Goal: Browse casually

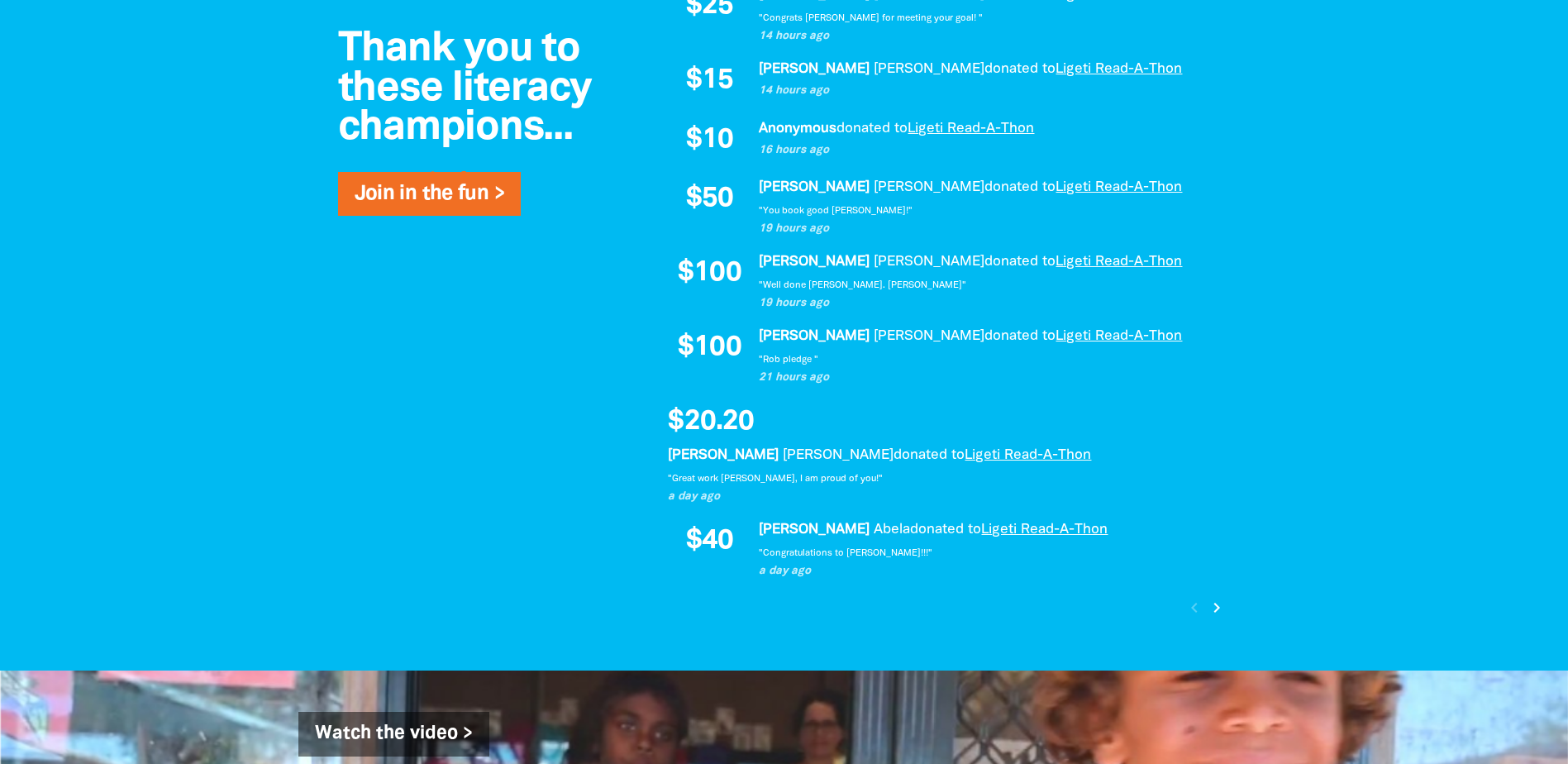
scroll to position [1323, 0]
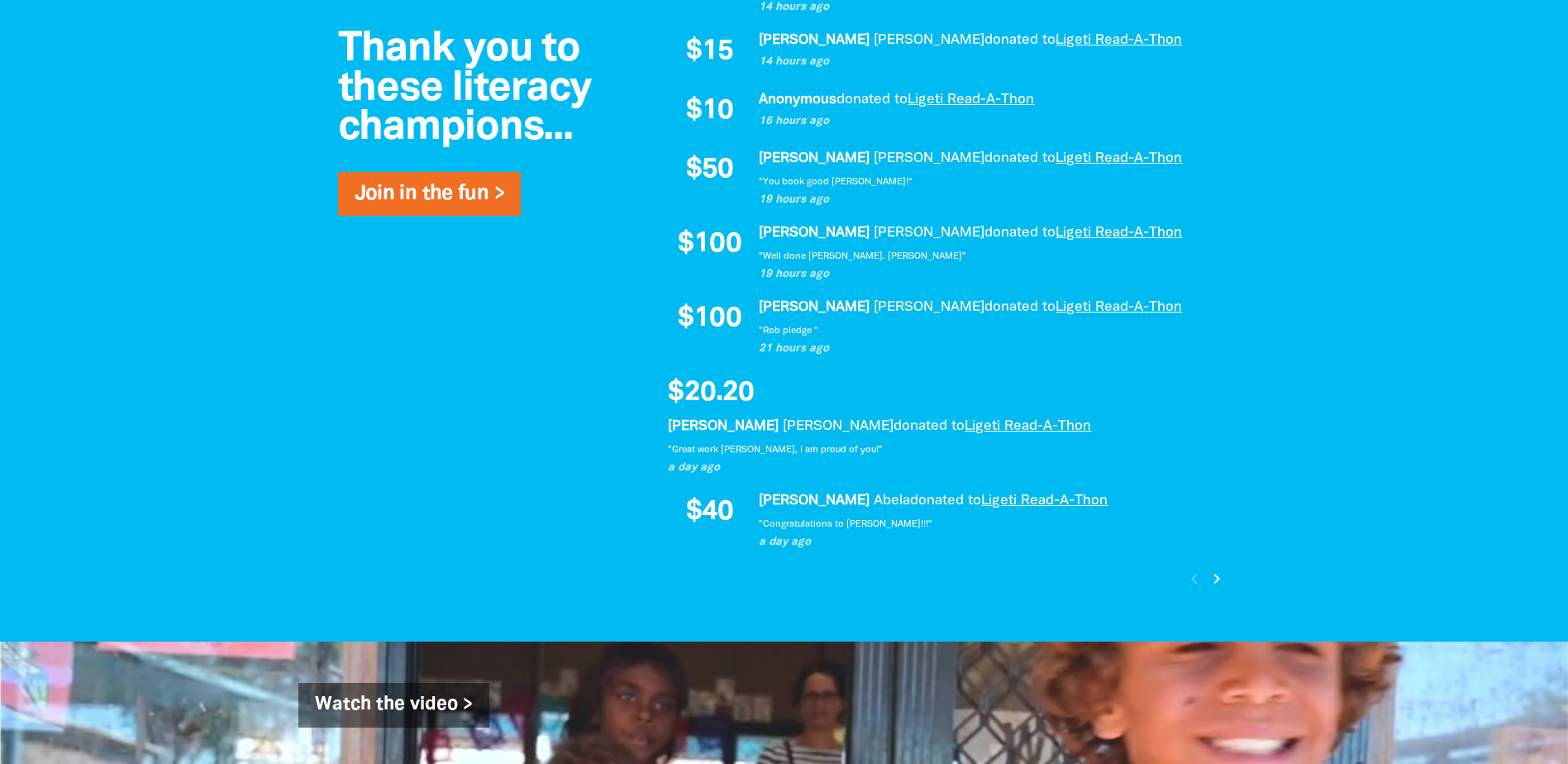
click at [1328, 479] on div at bounding box center [784, 199] width 1568 height 885
click at [1214, 576] on icon "chevron_right" at bounding box center [1217, 578] width 19 height 19
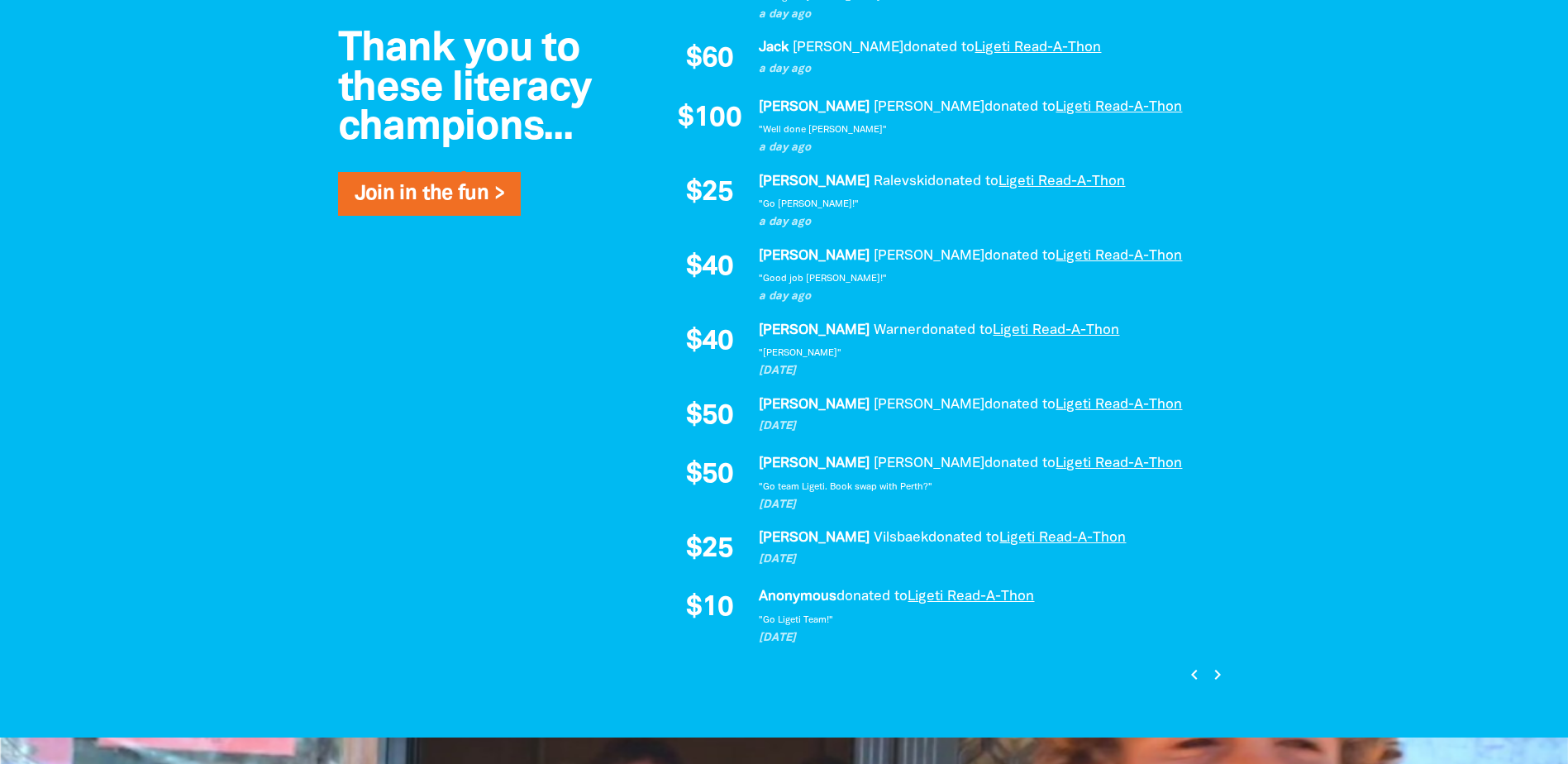
scroll to position [1185, 0]
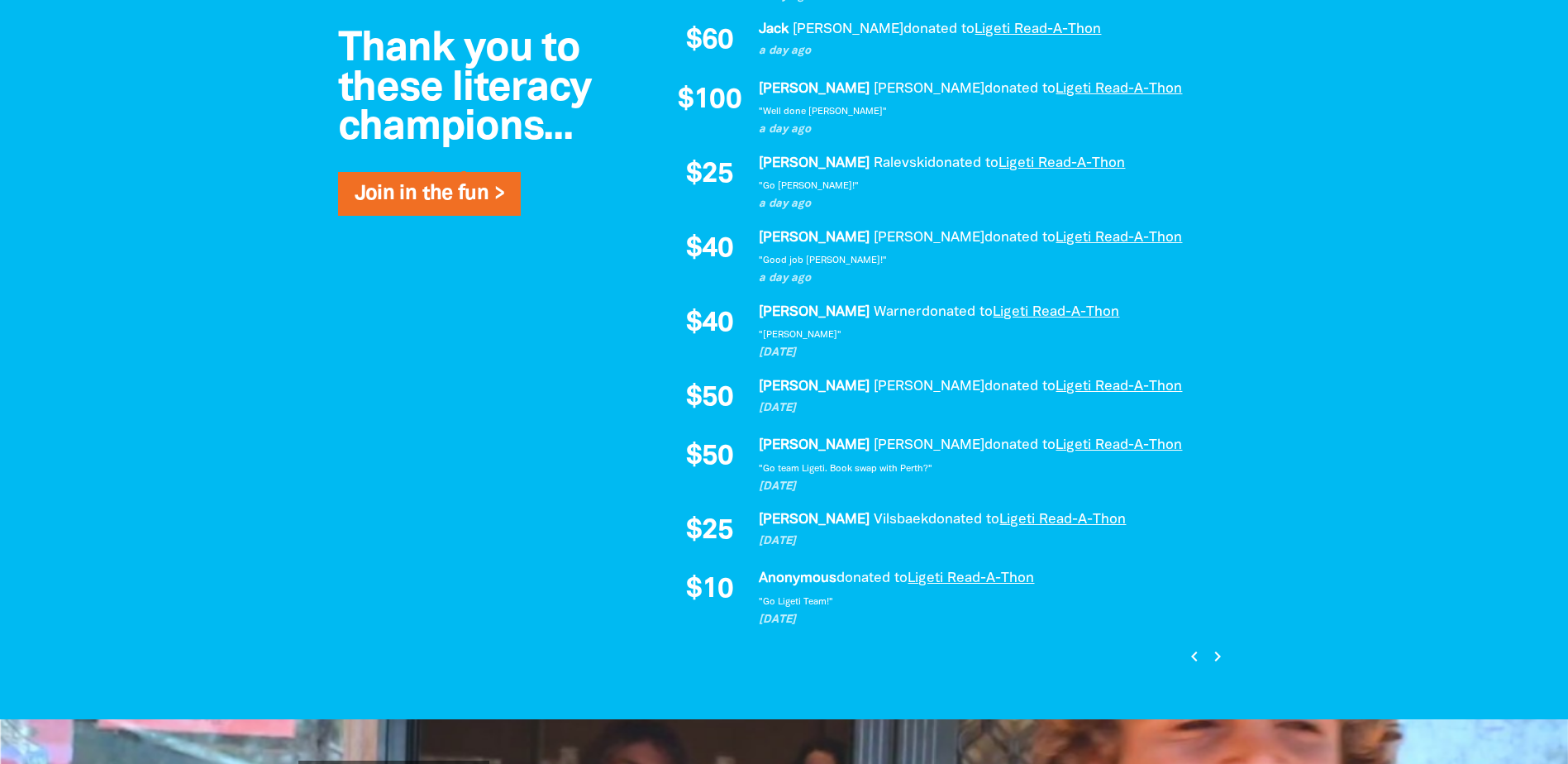
click at [1226, 654] on icon "chevron_right" at bounding box center [1217, 656] width 19 height 19
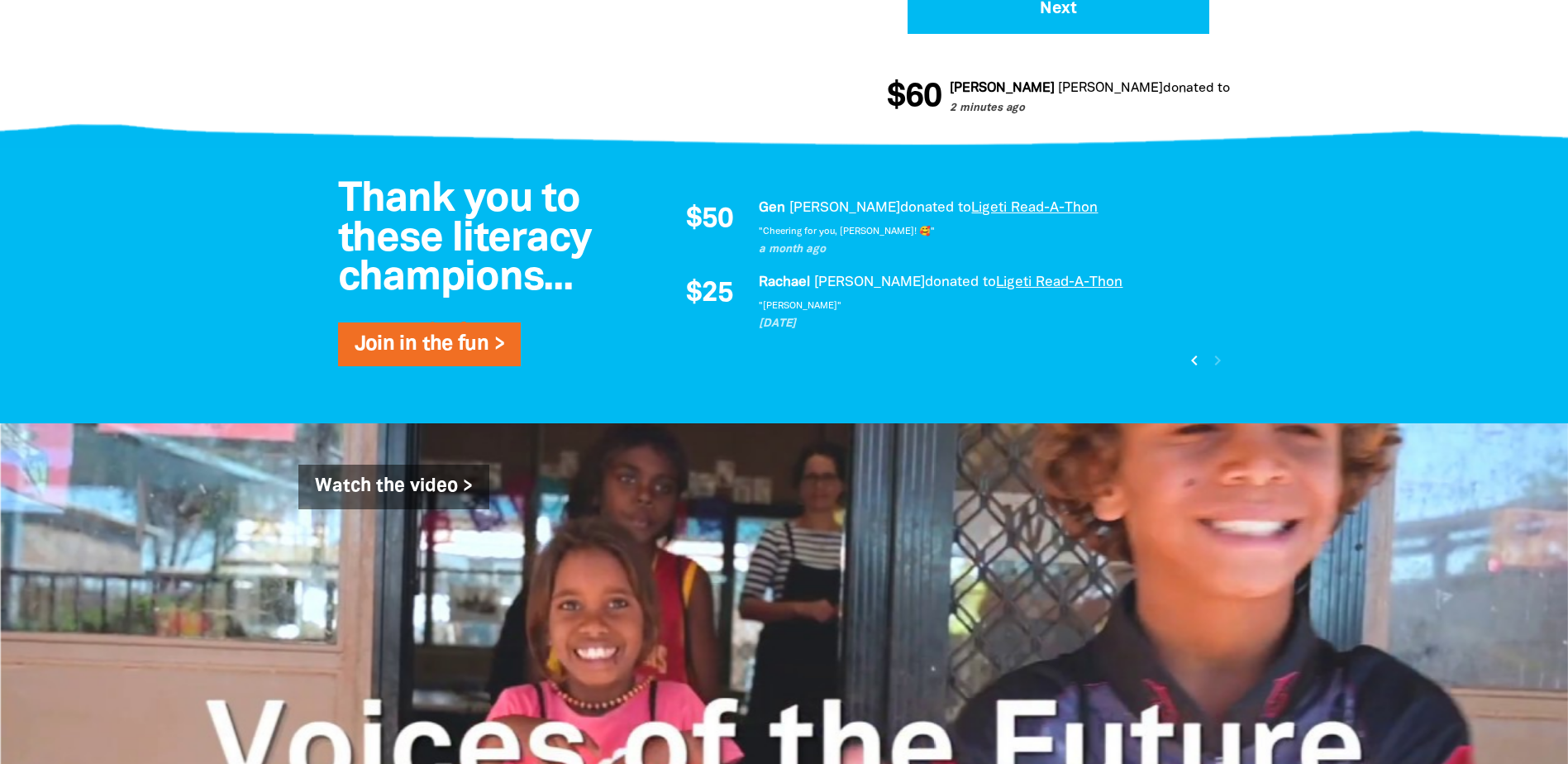
scroll to position [827, 0]
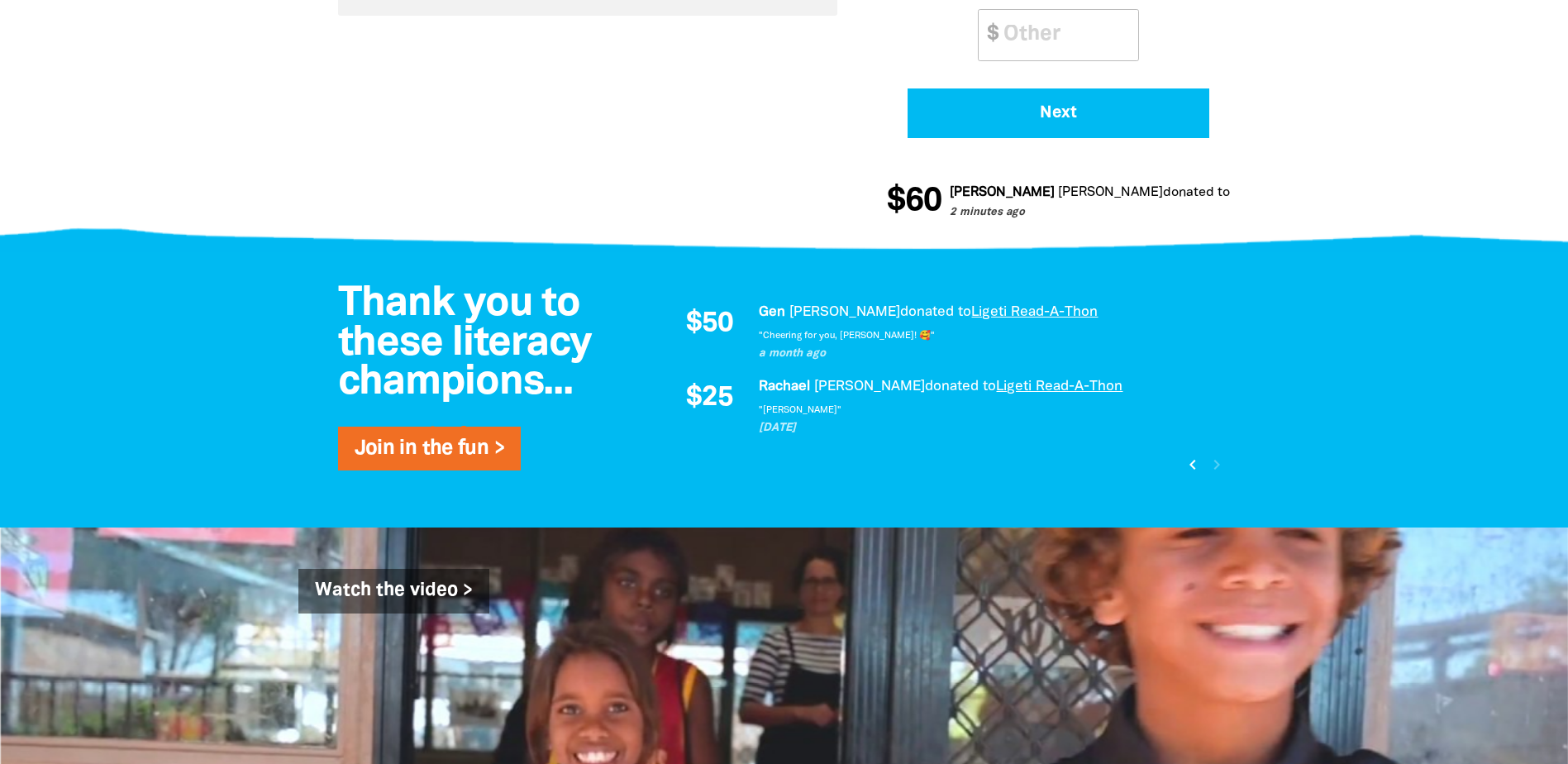
click at [1199, 464] on icon "chevron_left" at bounding box center [1193, 465] width 19 height 19
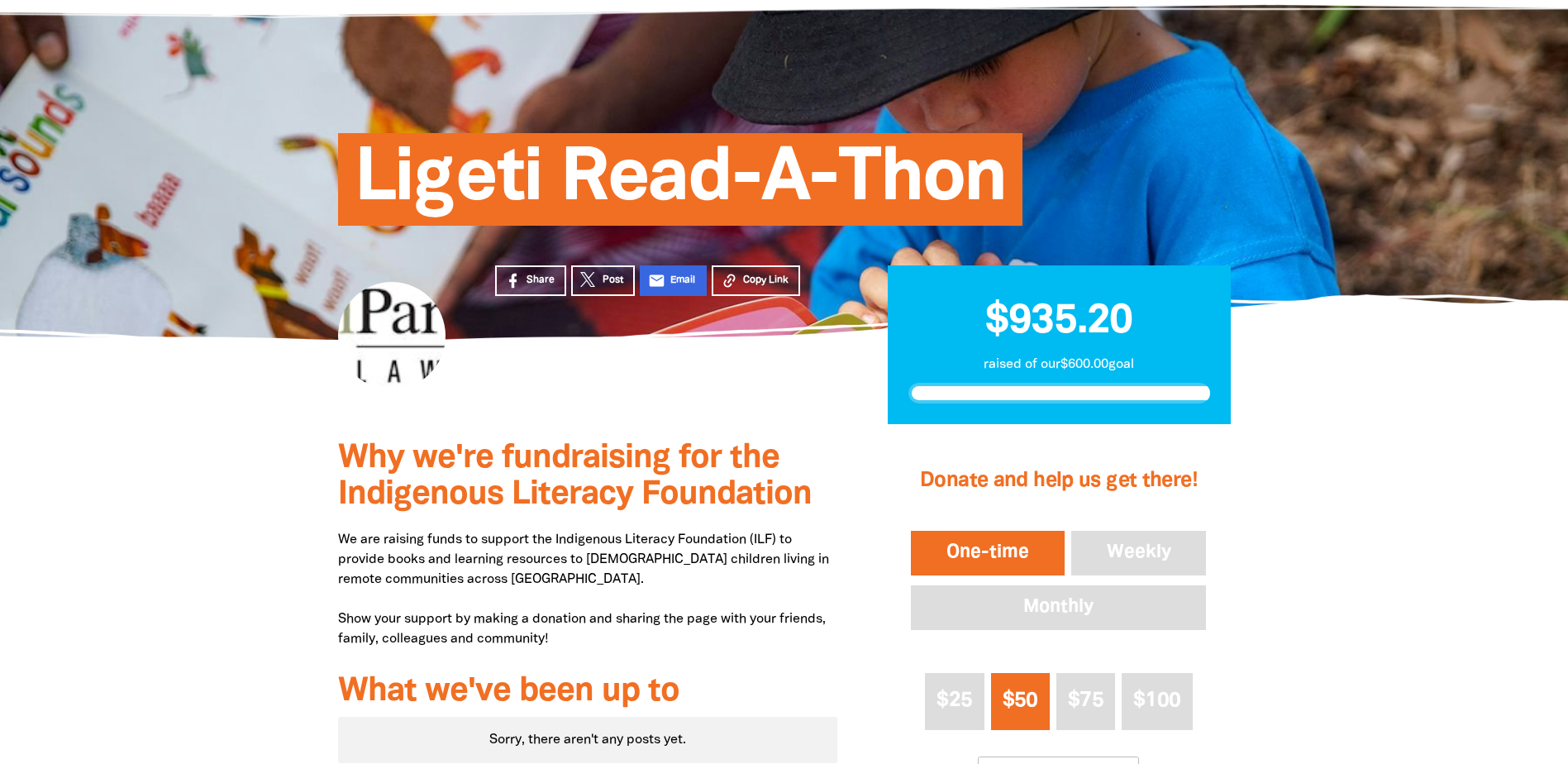
scroll to position [0, 0]
